Goal: Find specific page/section: Find specific page/section

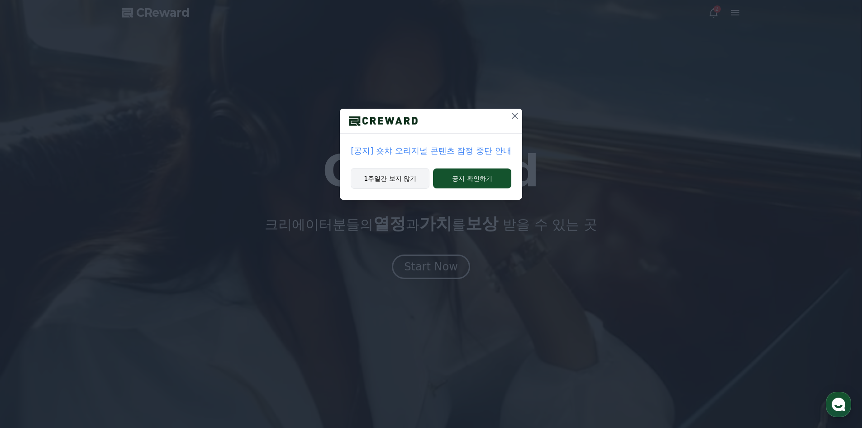
click at [386, 172] on button "1주일간 보지 않기" at bounding box center [390, 178] width 79 height 21
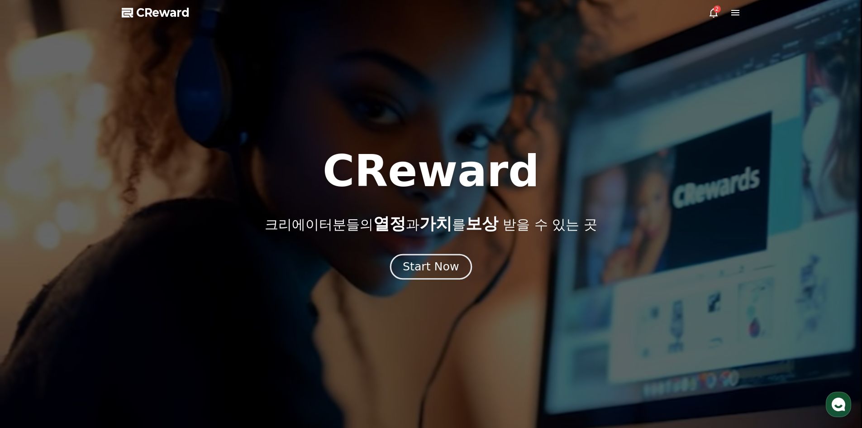
click at [424, 270] on div "Start Now" at bounding box center [431, 266] width 56 height 15
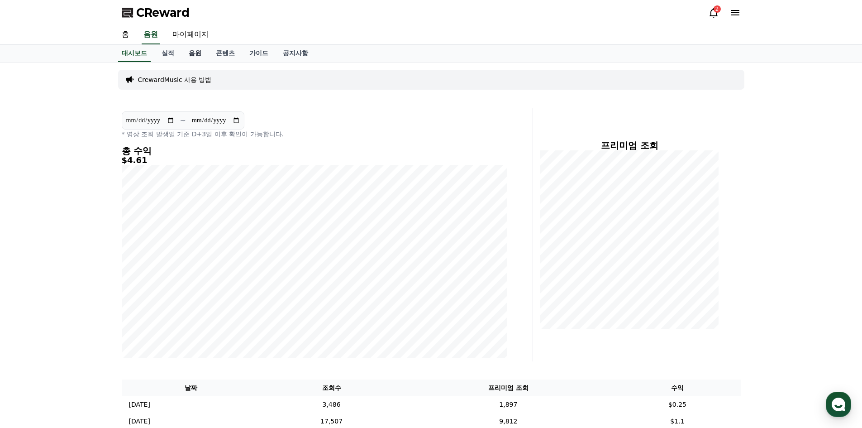
click at [200, 56] on link "음원" at bounding box center [194, 53] width 27 height 17
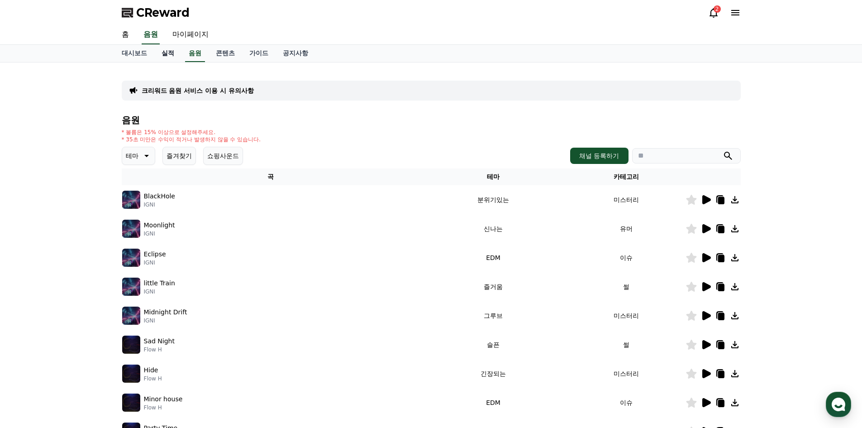
click at [164, 54] on link "실적" at bounding box center [167, 53] width 27 height 17
